Goal: Navigation & Orientation: Find specific page/section

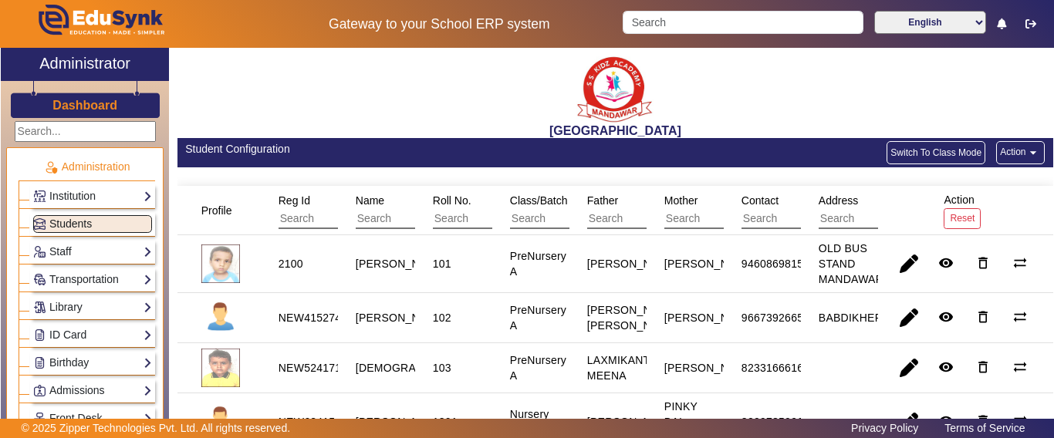
click at [79, 229] on span "Students" at bounding box center [70, 224] width 42 height 12
click at [85, 222] on span "Students" at bounding box center [70, 224] width 42 height 12
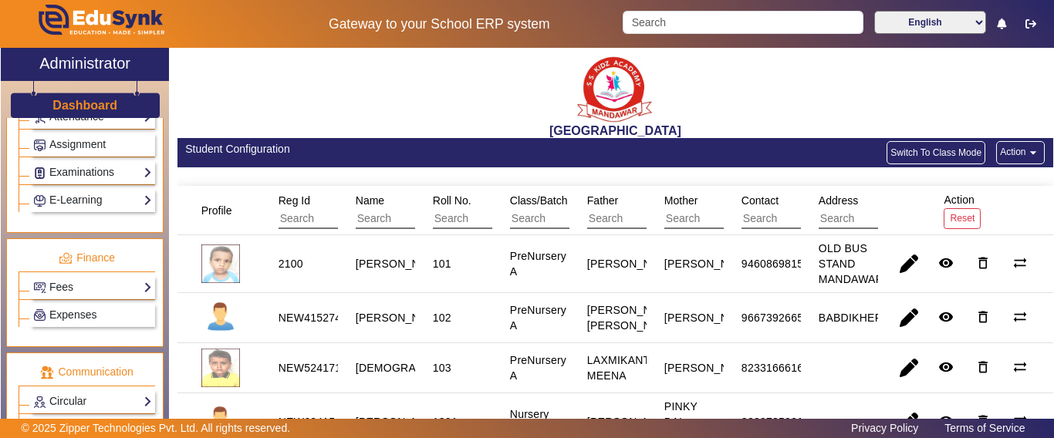
scroll to position [695, 0]
click at [76, 291] on link "Fees" at bounding box center [92, 287] width 119 height 18
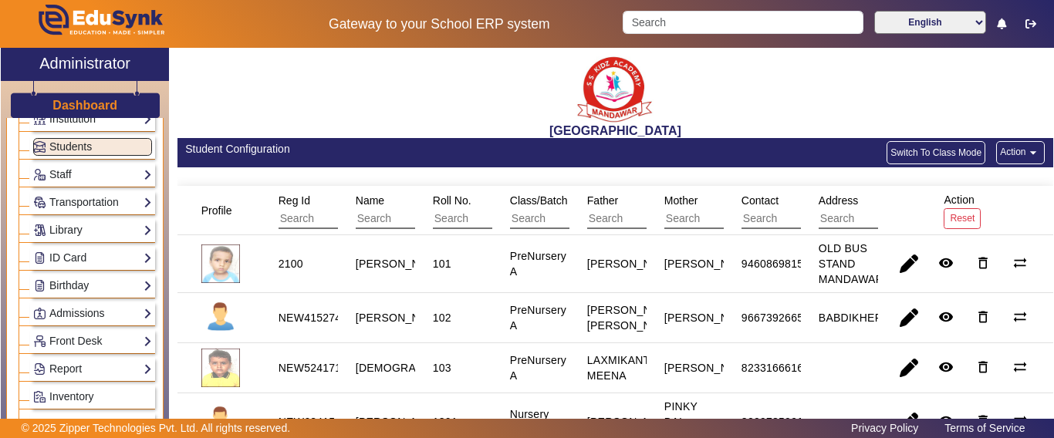
scroll to position [0, 0]
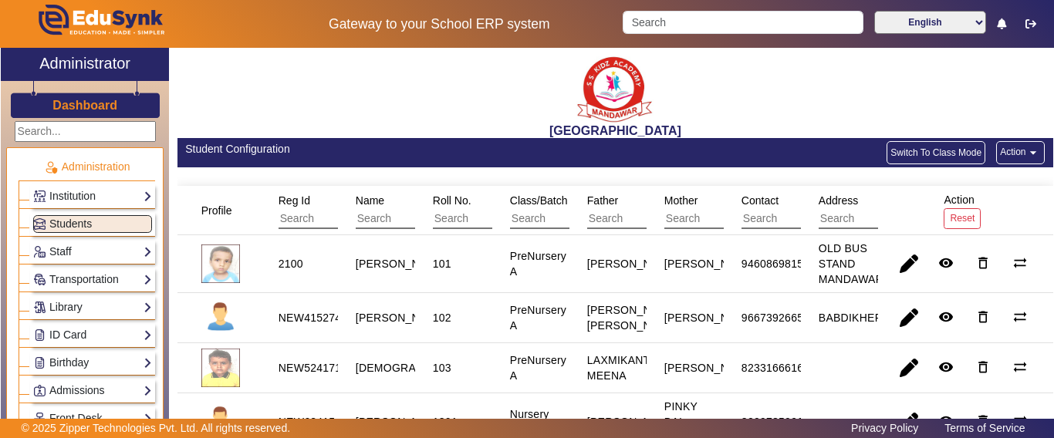
click at [100, 110] on h3 "Dashboard" at bounding box center [84, 105] width 65 height 15
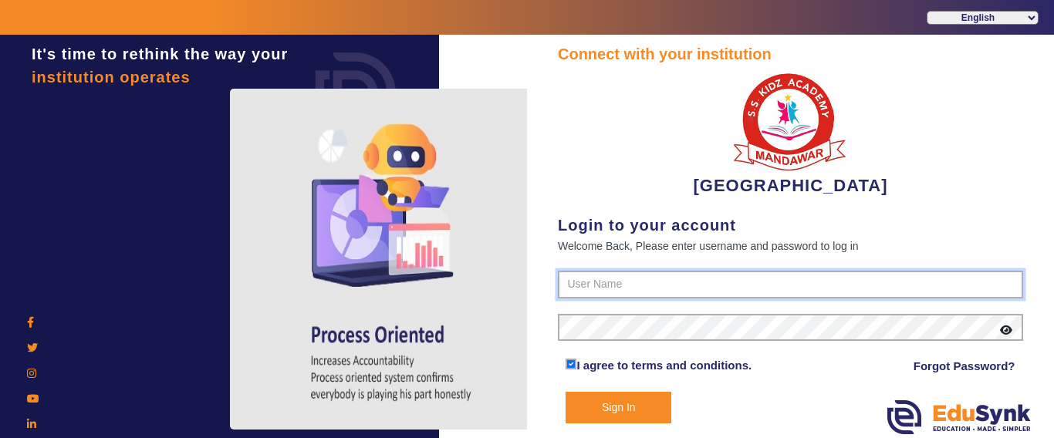
type input "9928895959"
